Goal: Task Accomplishment & Management: Complete application form

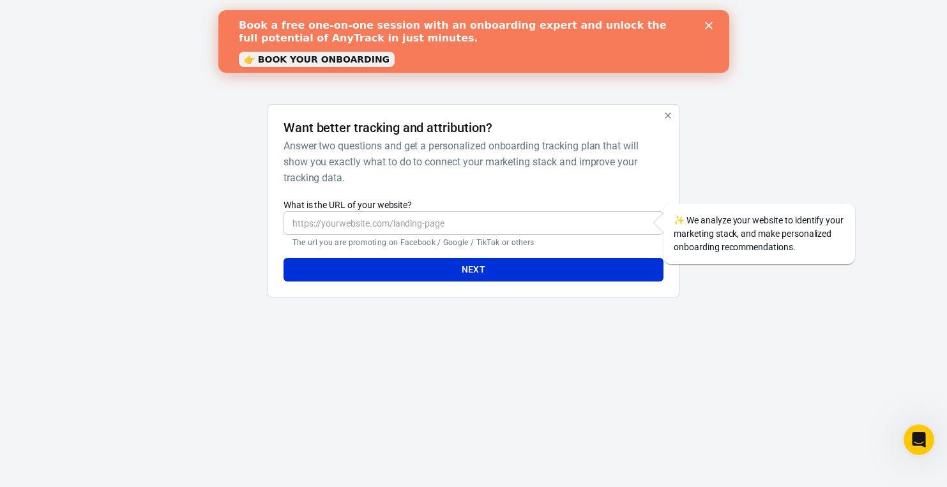
click at [709, 26] on polygon "Close" at bounding box center [709, 26] width 8 height 8
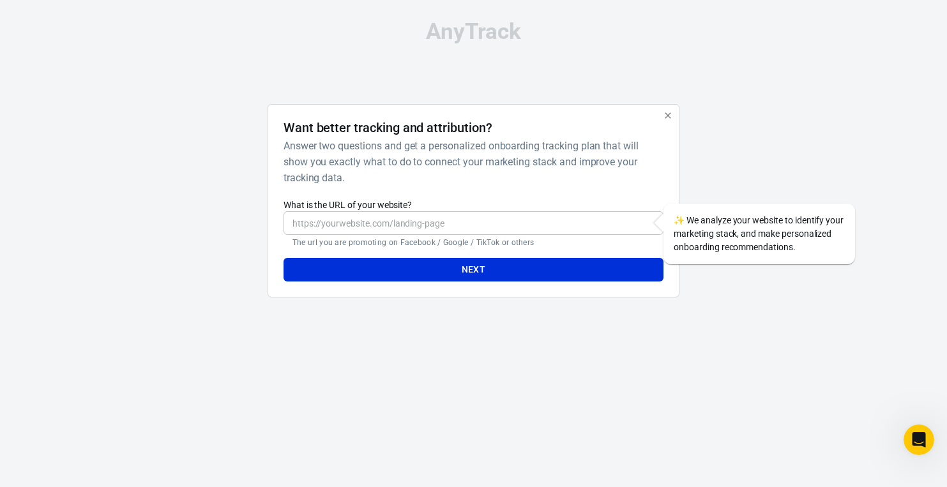
click at [670, 115] on icon "button" at bounding box center [668, 116] width 10 height 10
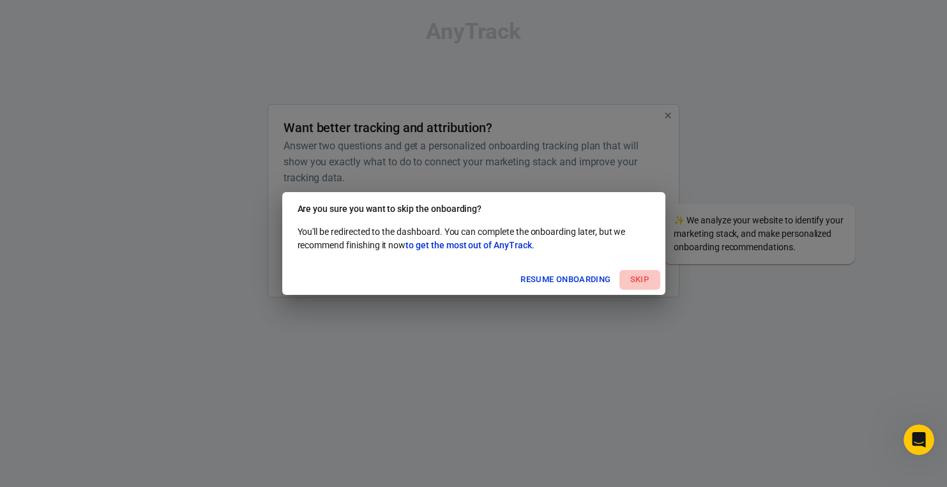
click at [636, 277] on button "Skip" at bounding box center [640, 280] width 41 height 20
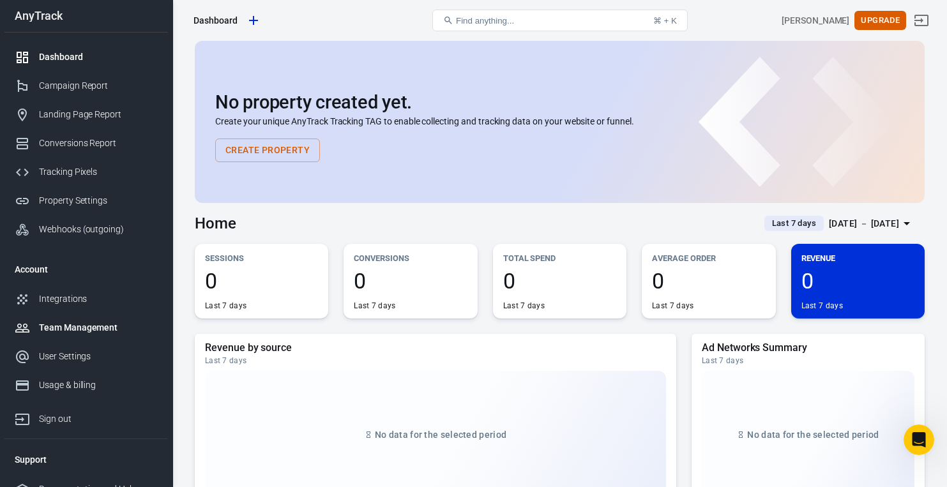
click at [92, 325] on div "Team Management" at bounding box center [98, 327] width 119 height 13
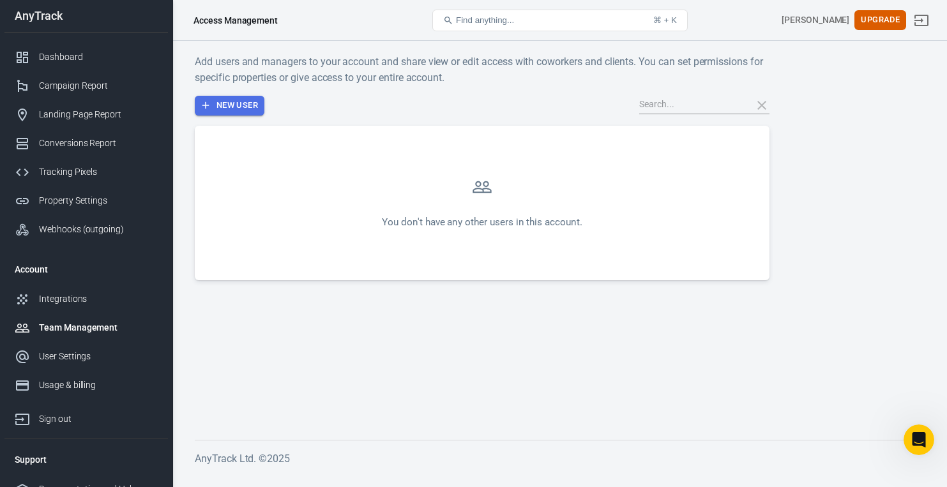
click at [255, 102] on button "New User" at bounding box center [230, 106] width 70 height 20
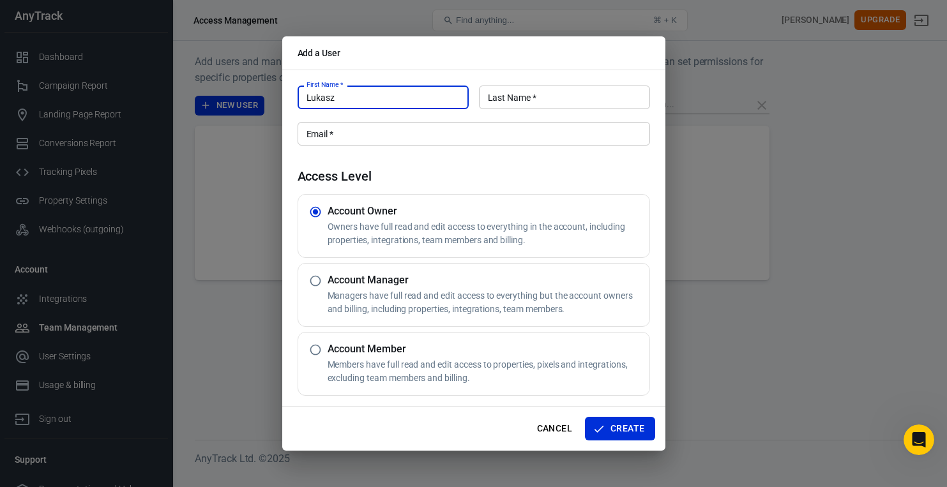
type input "Lukasz"
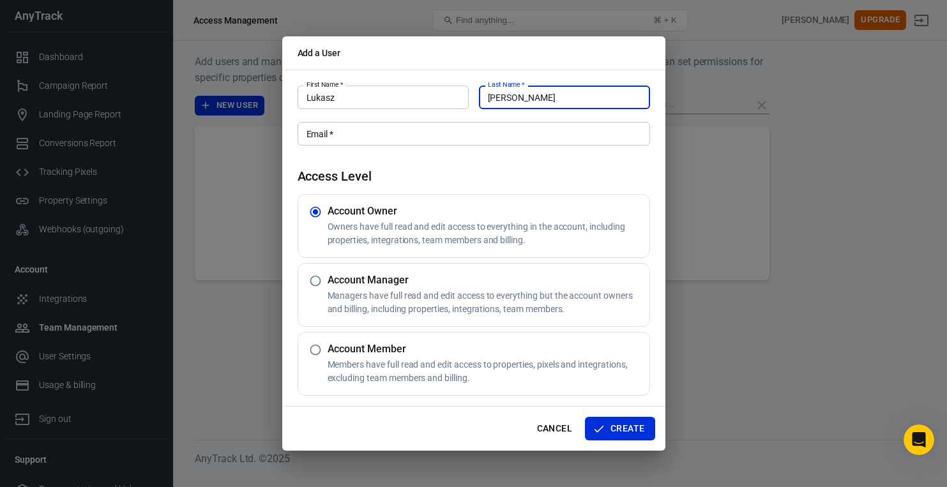
type input "[PERSON_NAME]"
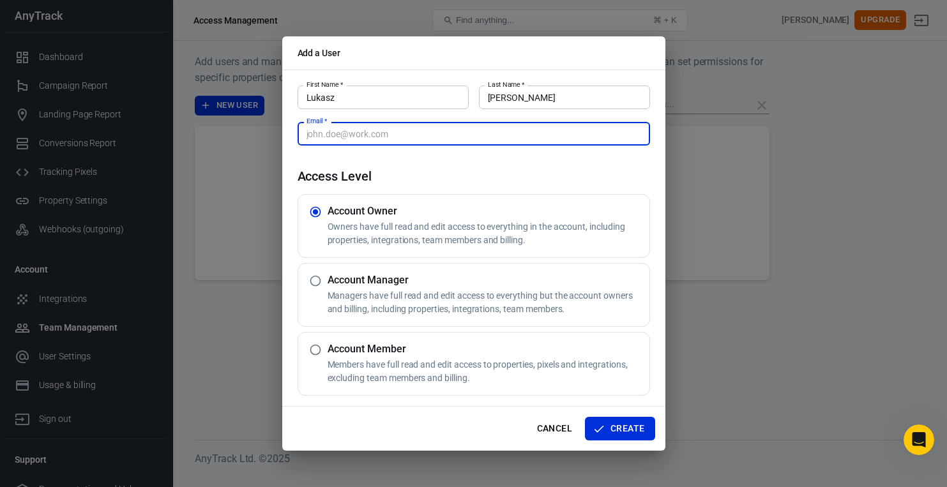
click at [415, 135] on input "Email   *" at bounding box center [474, 134] width 353 height 24
type input "[EMAIL_ADDRESS][DOMAIN_NAME]"
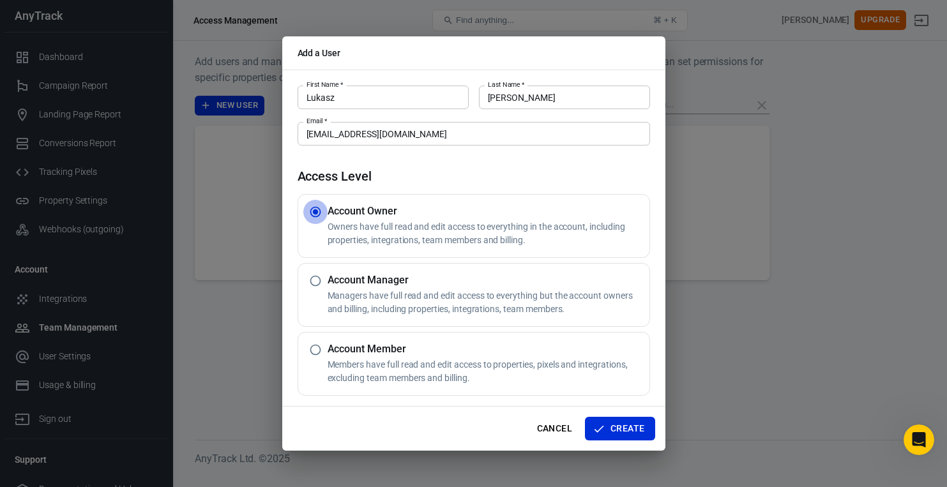
click at [400, 290] on p "Managers have full read and edit access to everything but the account owners an…" at bounding box center [486, 302] width 317 height 27
radio input "false"
radio input "true"
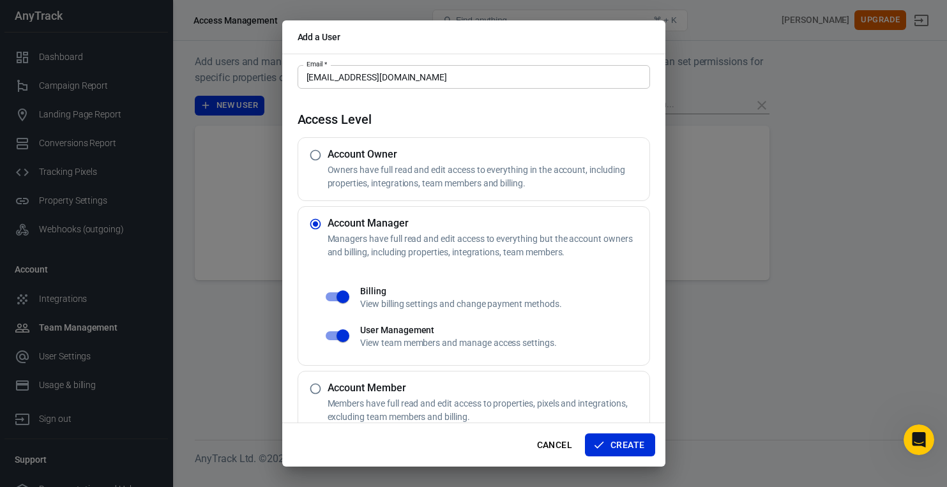
scroll to position [64, 0]
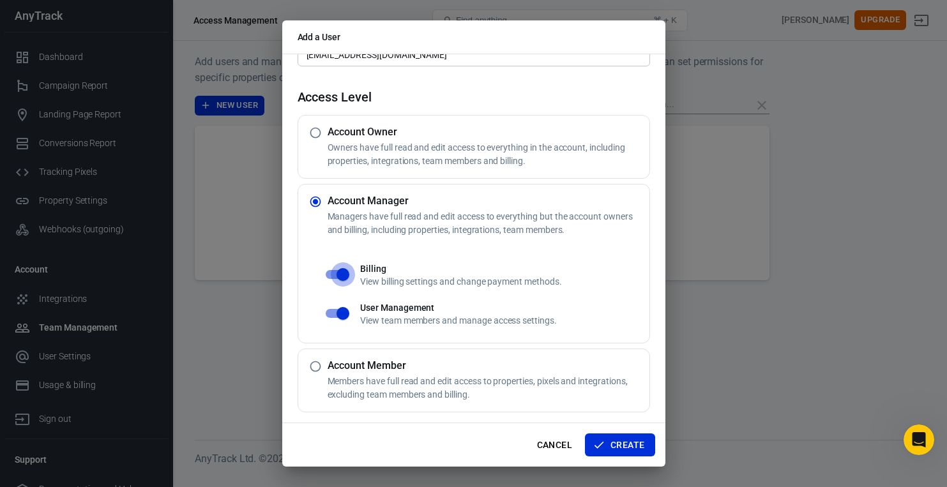
click at [338, 270] on input "checkbox" at bounding box center [343, 275] width 73 height 24
checkbox input "false"
click at [634, 441] on button "Create" at bounding box center [620, 446] width 70 height 24
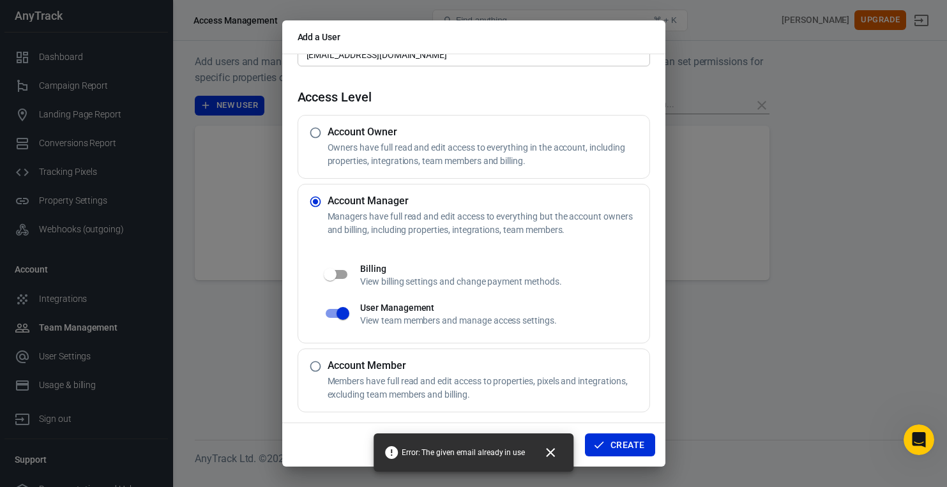
scroll to position [0, 0]
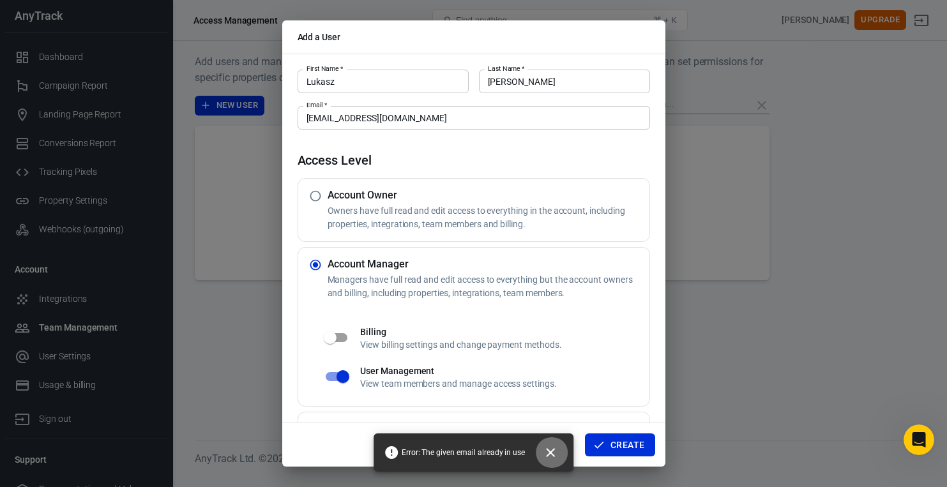
click at [556, 448] on icon "Close" at bounding box center [550, 452] width 15 height 15
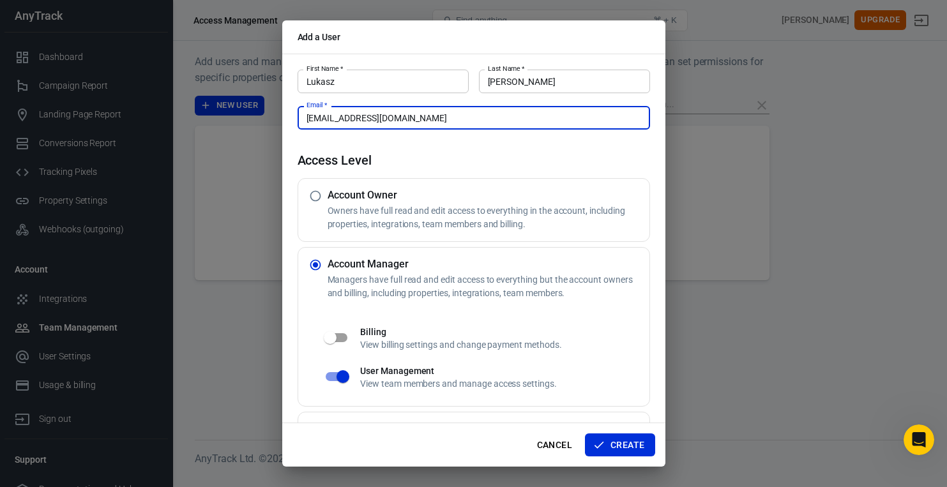
click at [362, 119] on input "[EMAIL_ADDRESS][DOMAIN_NAME]" at bounding box center [474, 118] width 353 height 24
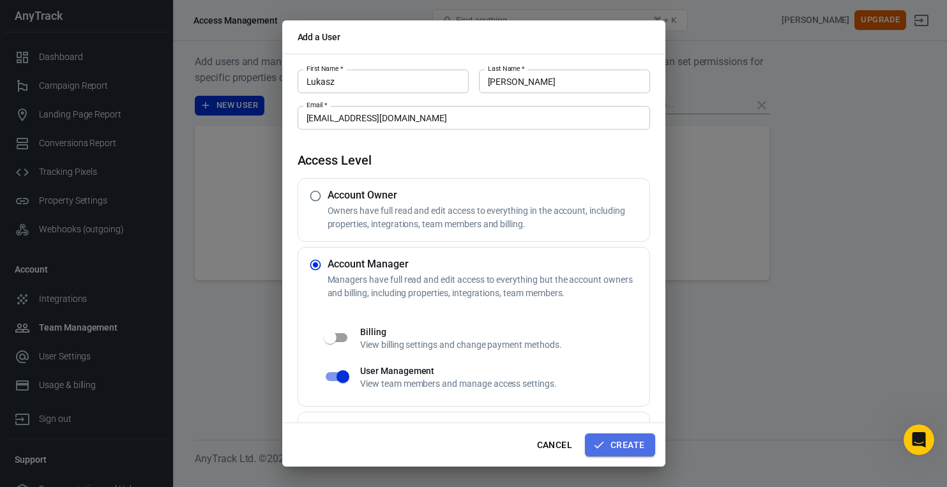
click at [631, 445] on button "Create" at bounding box center [620, 446] width 70 height 24
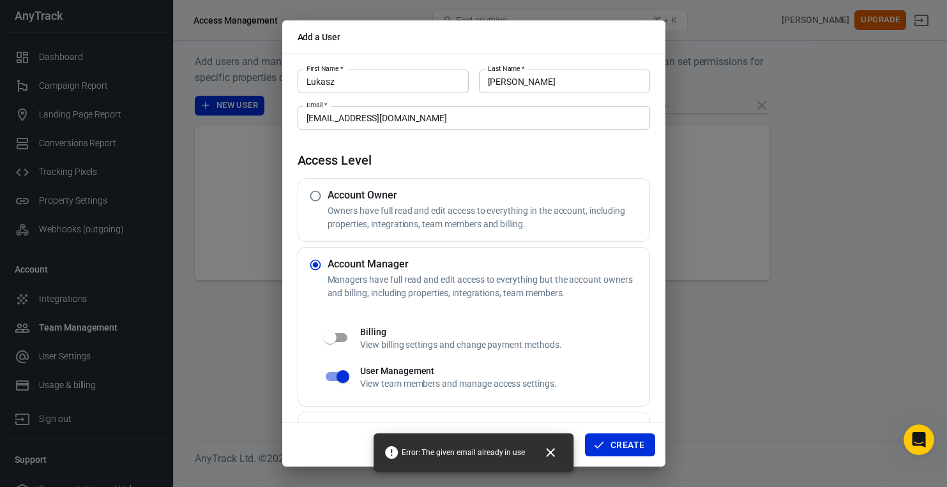
click at [371, 115] on input "[EMAIL_ADDRESS][DOMAIN_NAME]" at bounding box center [474, 118] width 353 height 24
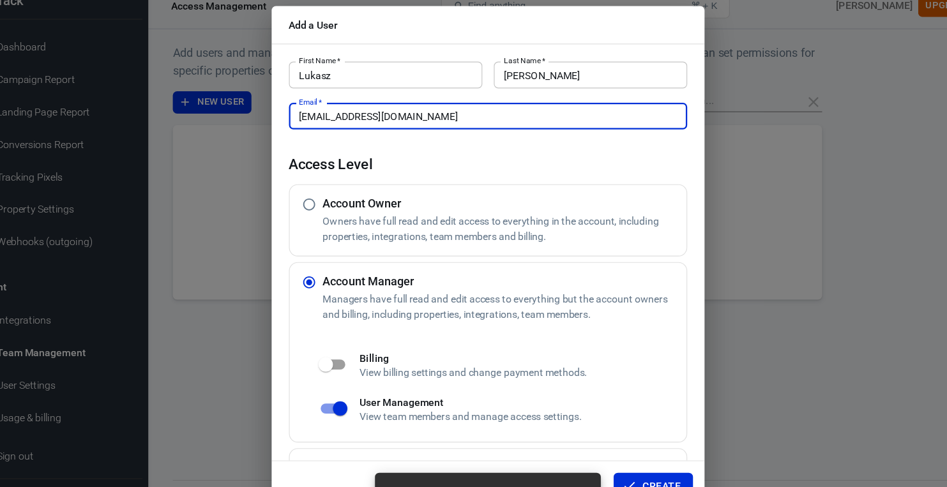
scroll to position [64, 0]
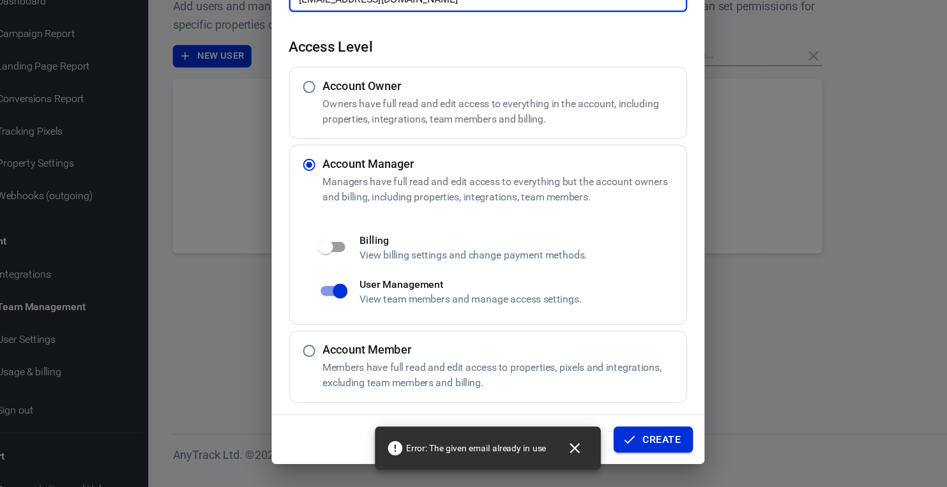
click at [620, 443] on button "Create" at bounding box center [620, 446] width 70 height 24
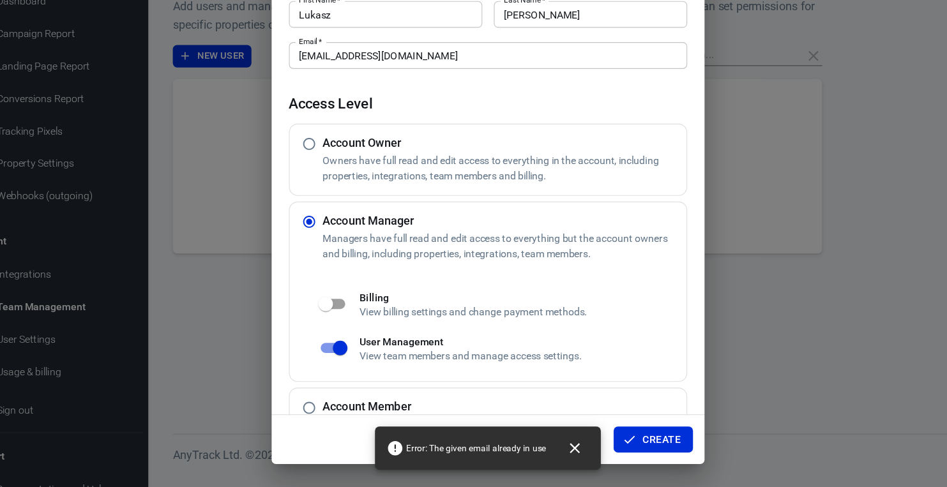
scroll to position [0, 0]
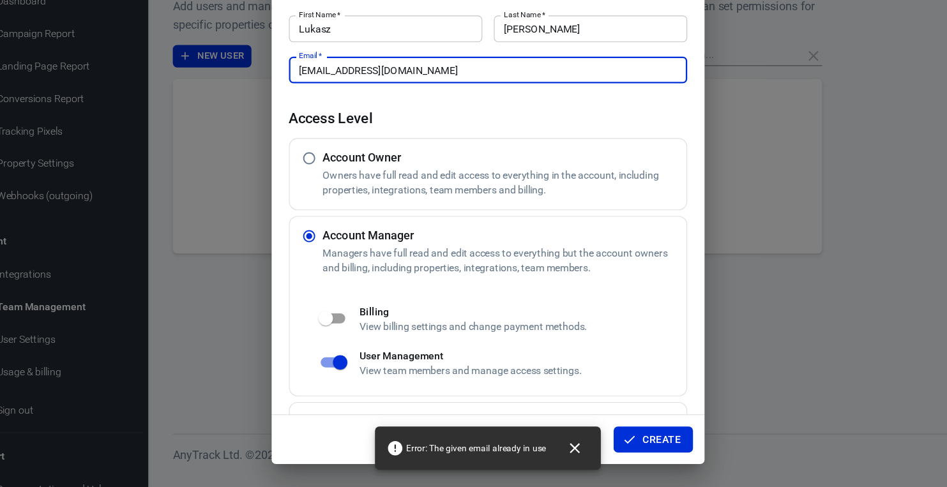
click at [375, 112] on input "[EMAIL_ADDRESS][DOMAIN_NAME]" at bounding box center [474, 118] width 353 height 24
paste input "woocashx"
type input "[EMAIL_ADDRESS][DOMAIN_NAME]"
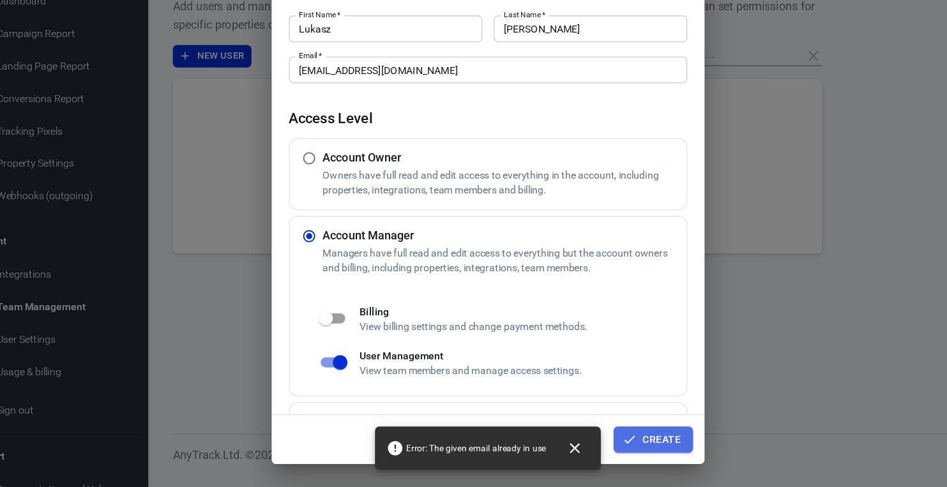
click at [628, 443] on button "Create" at bounding box center [620, 446] width 70 height 24
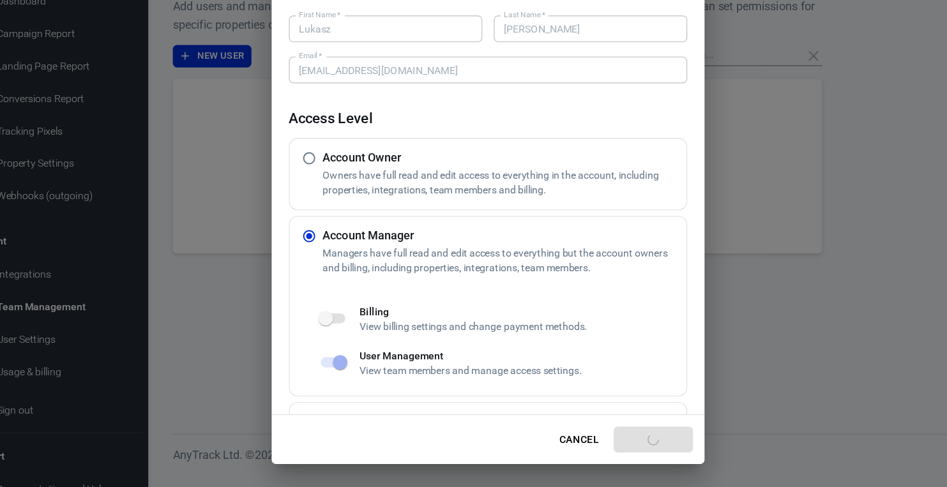
radio input "true"
radio input "false"
